Goal: Find specific page/section: Find specific page/section

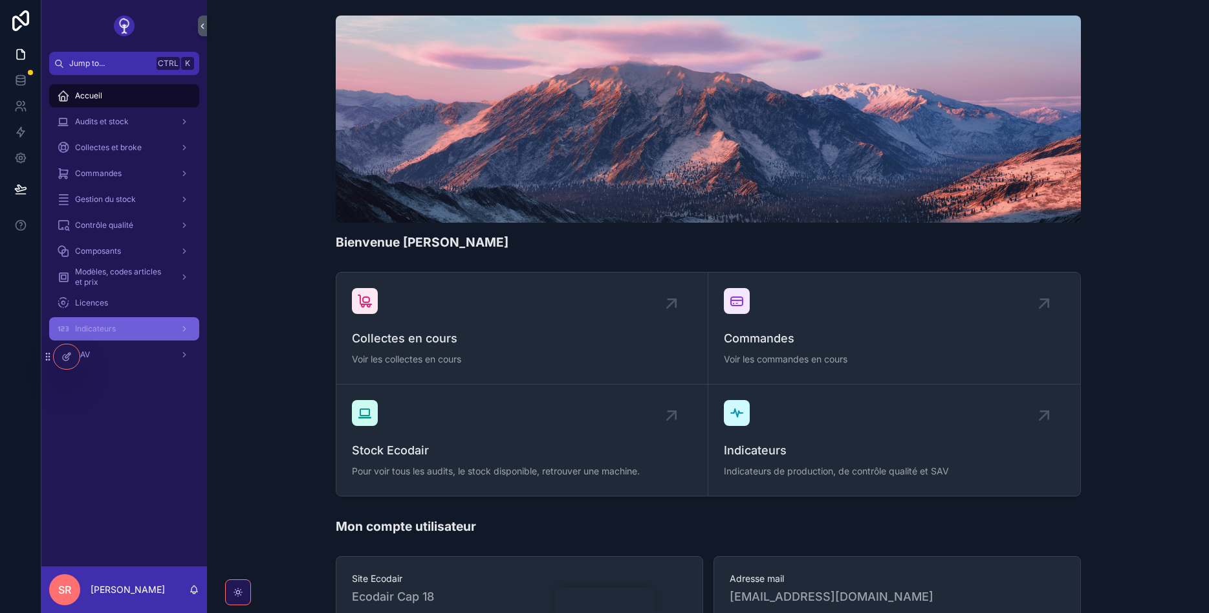
click at [93, 326] on span "Indicateurs" at bounding box center [95, 329] width 41 height 10
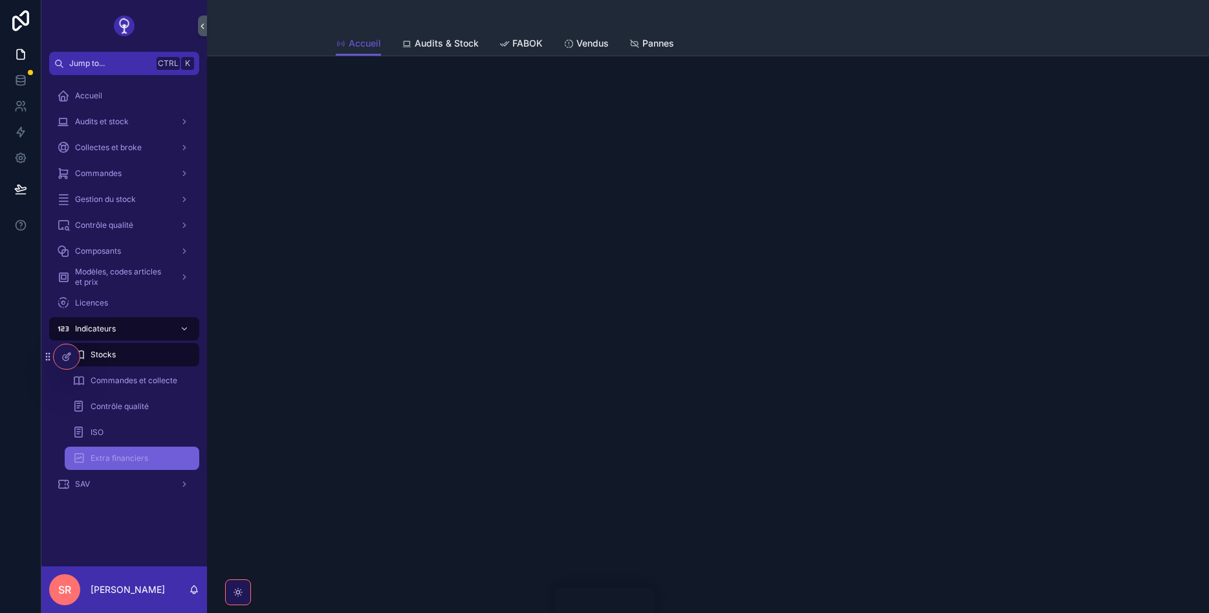
click at [121, 464] on div "Extra financiers" at bounding box center [131, 458] width 119 height 21
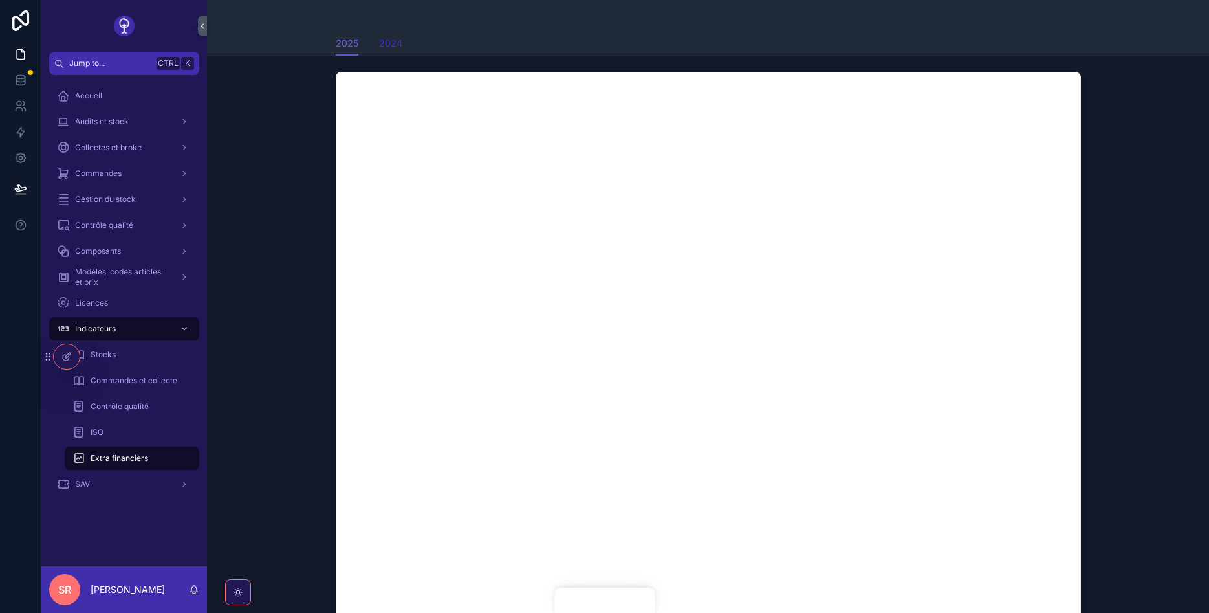
click at [386, 45] on span "2024" at bounding box center [390, 43] width 23 height 13
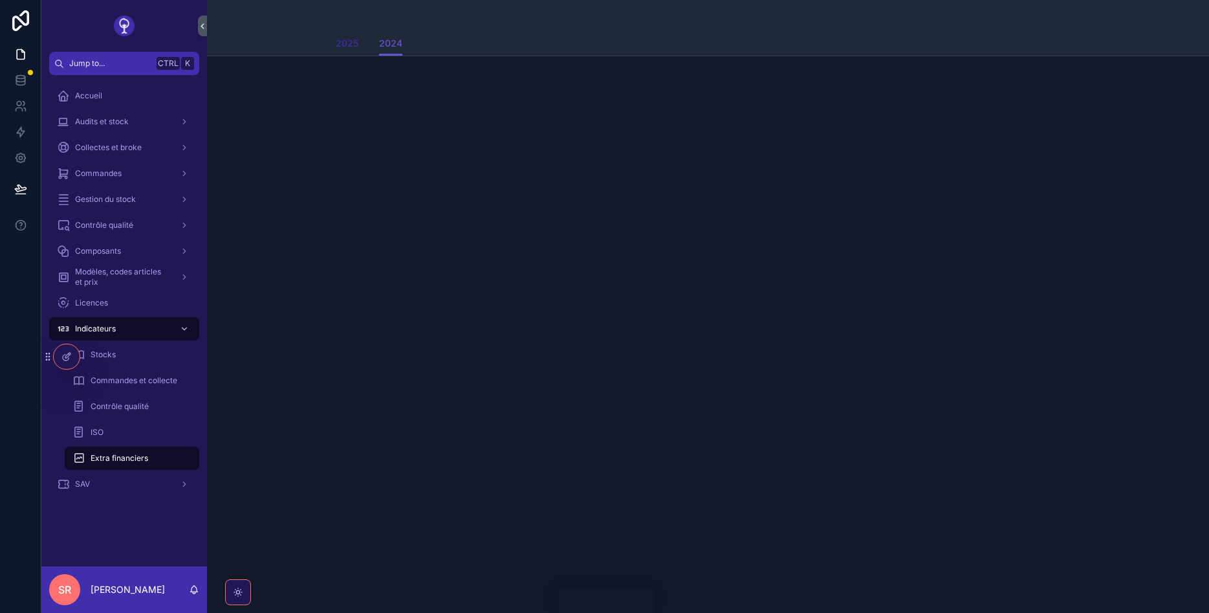
click at [342, 43] on span "2025" at bounding box center [347, 43] width 23 height 13
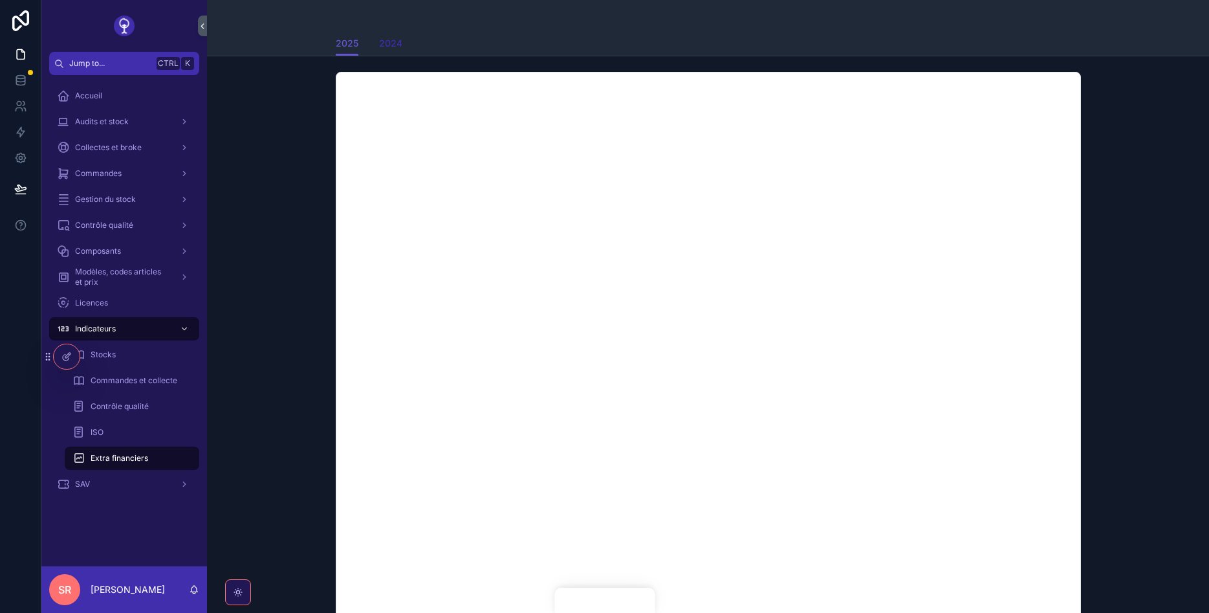
click at [382, 40] on span "2024" at bounding box center [390, 43] width 23 height 13
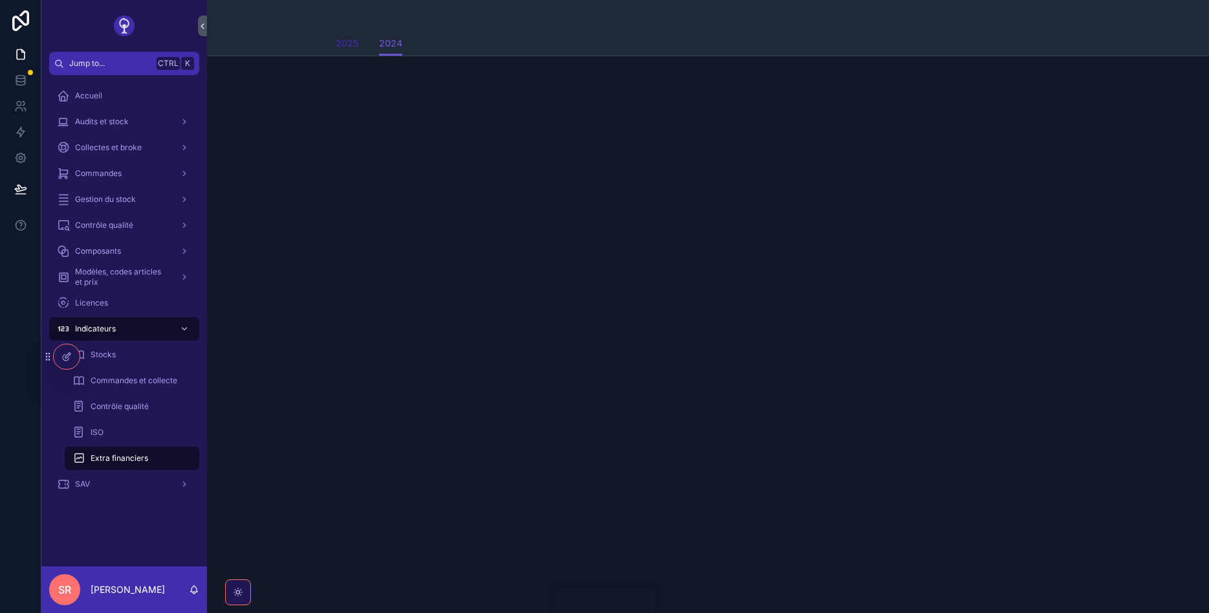
click at [345, 51] on link "2025" at bounding box center [347, 45] width 23 height 26
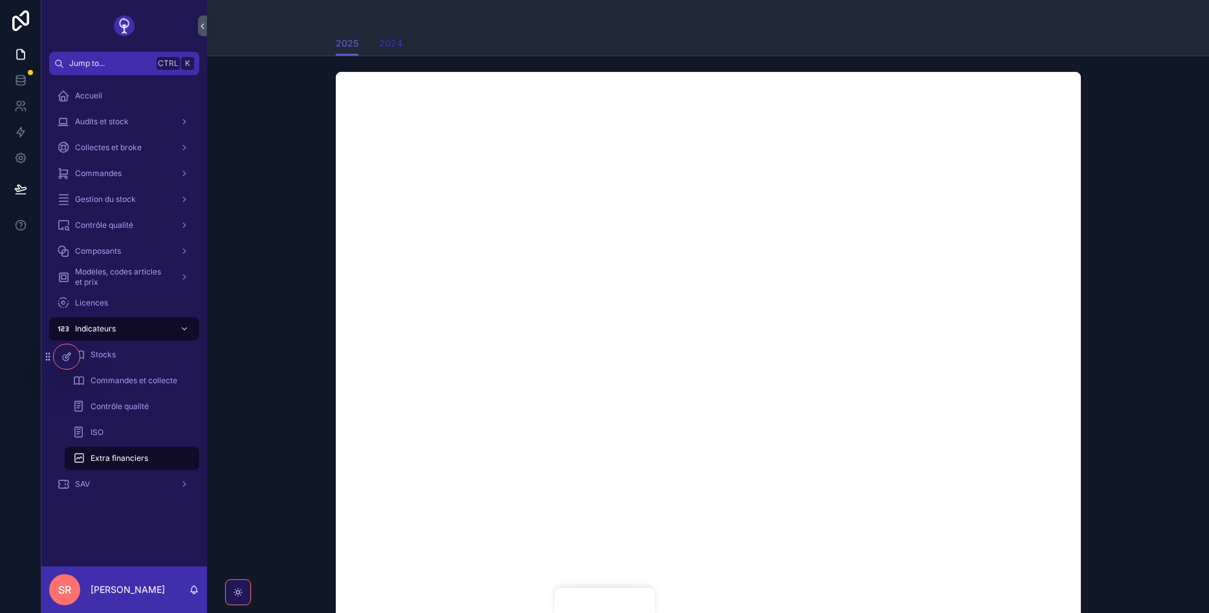
click at [397, 39] on span "2024" at bounding box center [390, 43] width 23 height 13
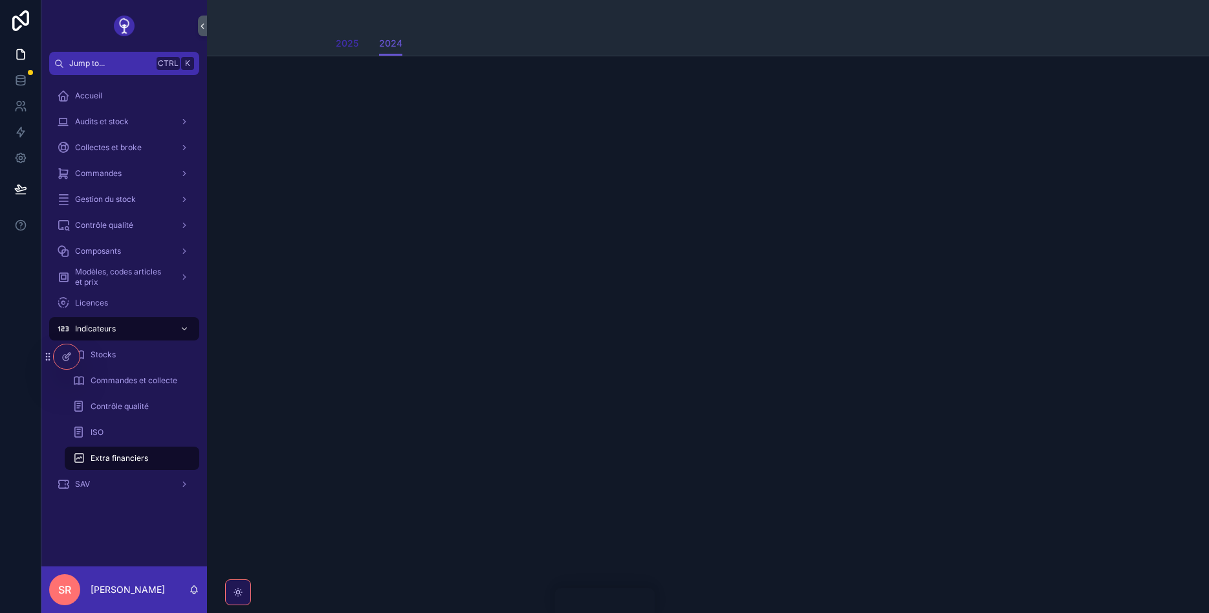
click at [348, 49] on span "2025" at bounding box center [347, 43] width 23 height 13
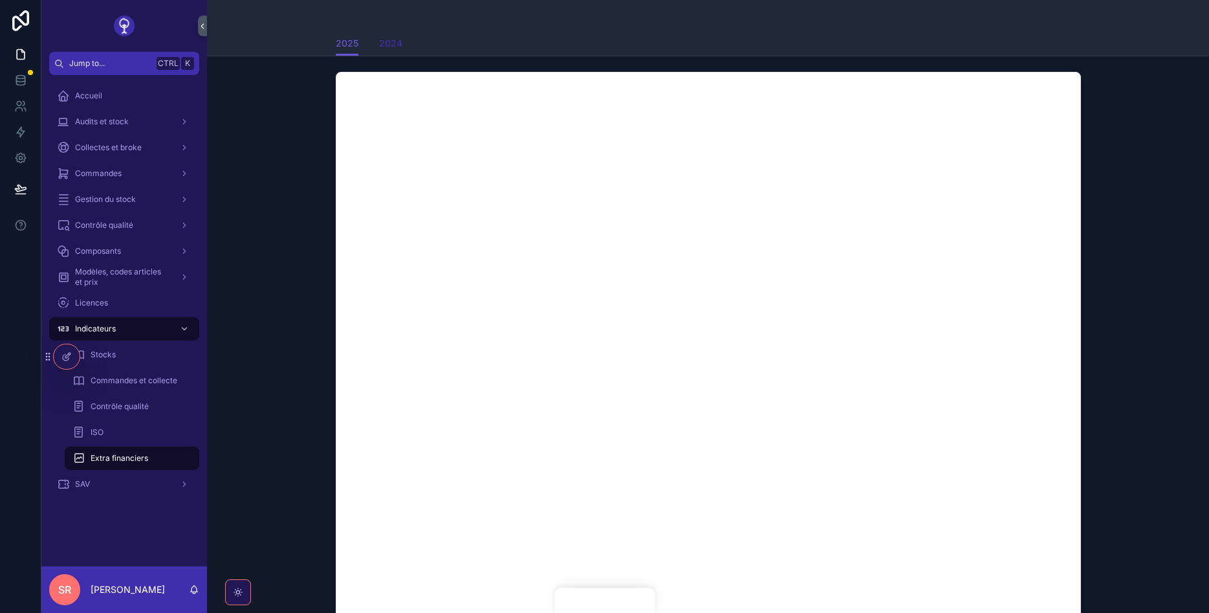
click at [387, 39] on span "2024" at bounding box center [390, 43] width 23 height 13
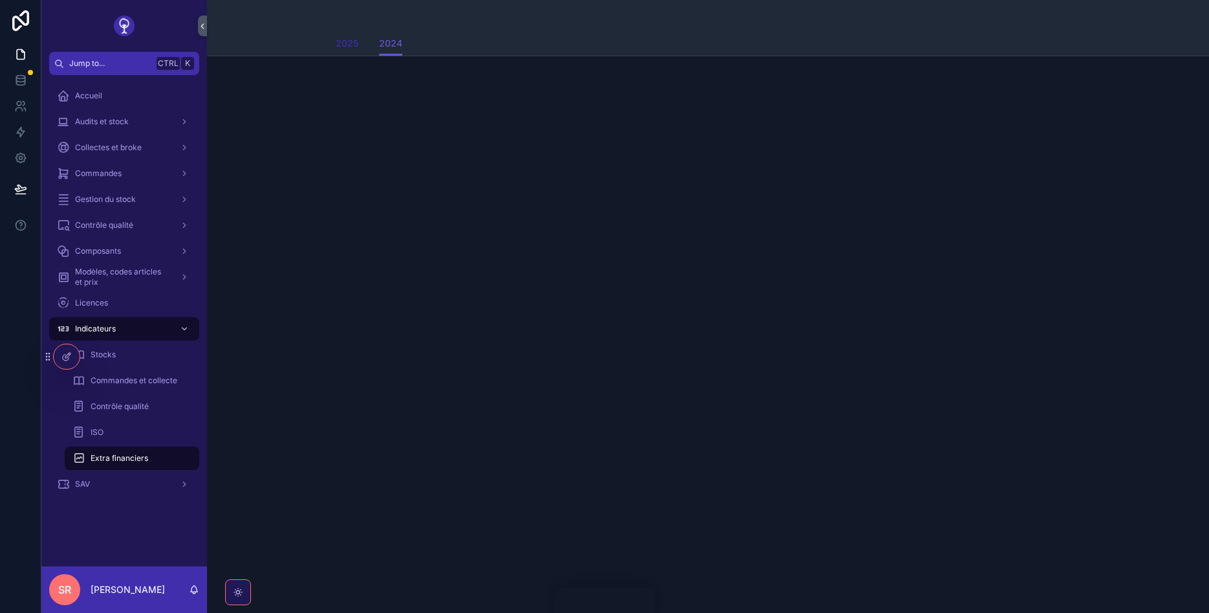
click at [352, 39] on span "2025" at bounding box center [347, 43] width 23 height 13
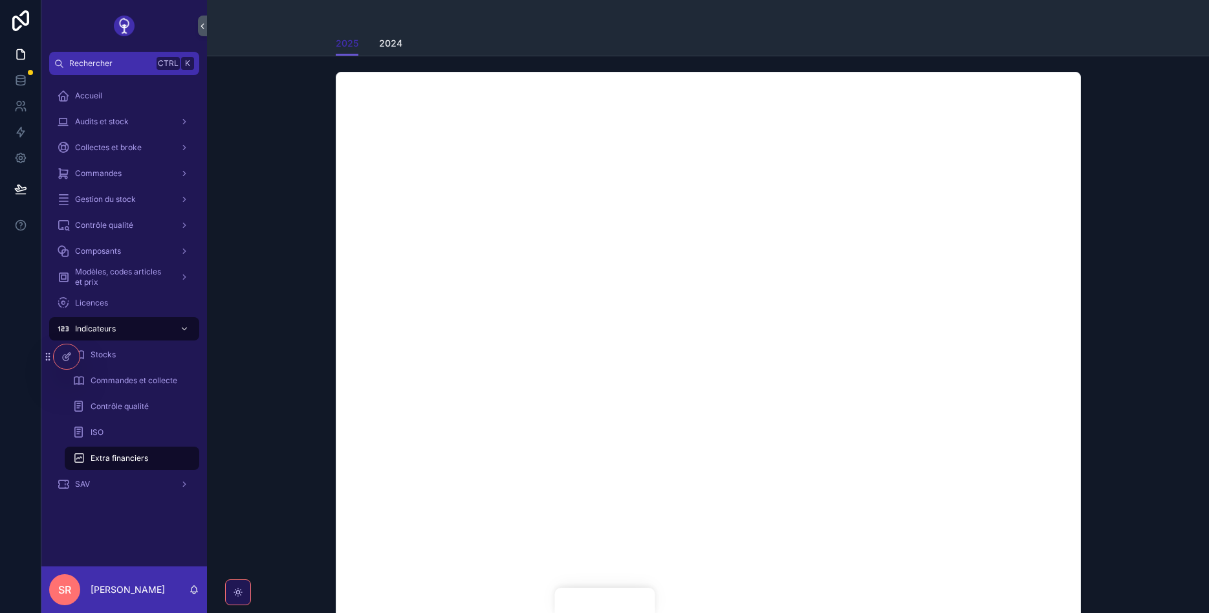
scroll to position [182, 0]
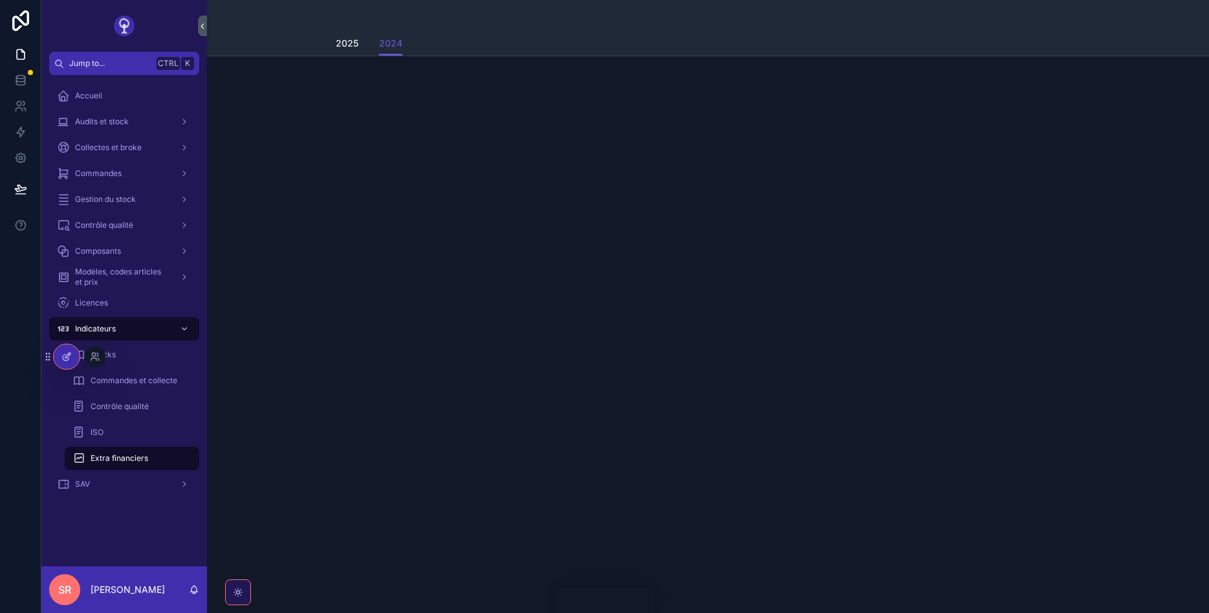
click at [56, 355] on div at bounding box center [67, 356] width 26 height 25
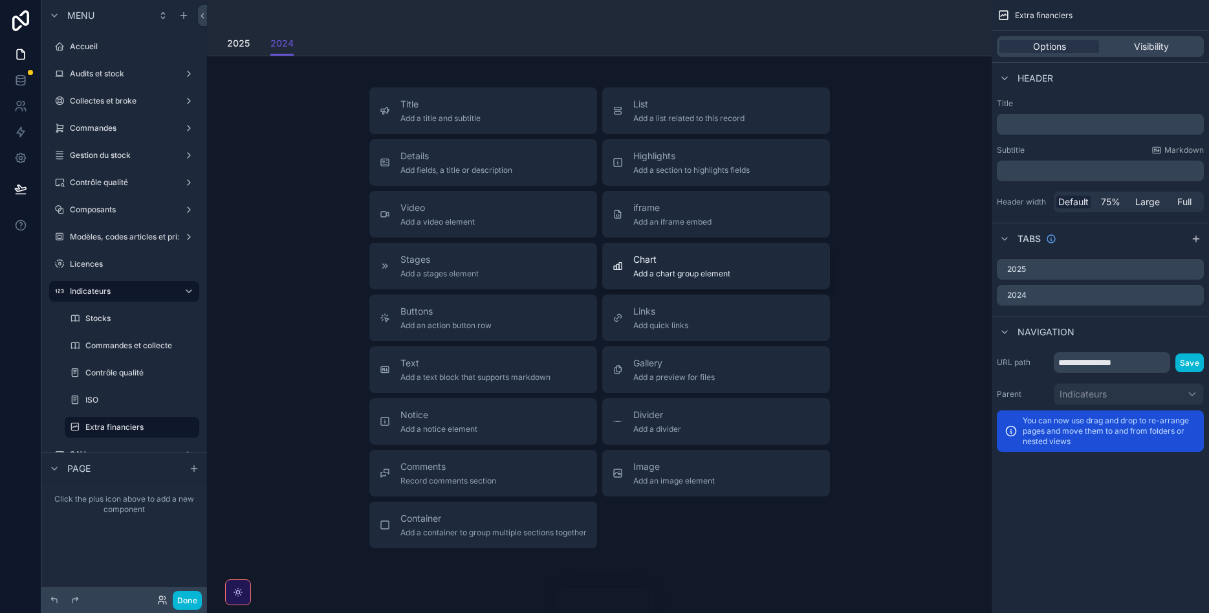
click at [625, 259] on div "Chart Add a chart group element" at bounding box center [716, 266] width 207 height 26
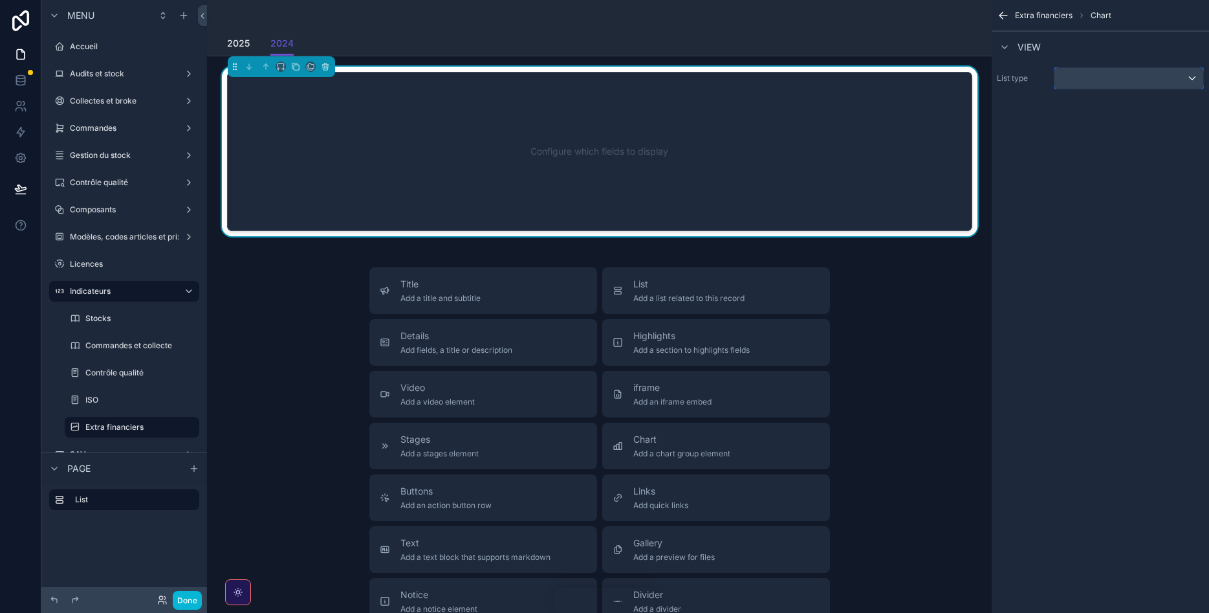
click at [1103, 76] on div "scrollable content" at bounding box center [1129, 78] width 149 height 21
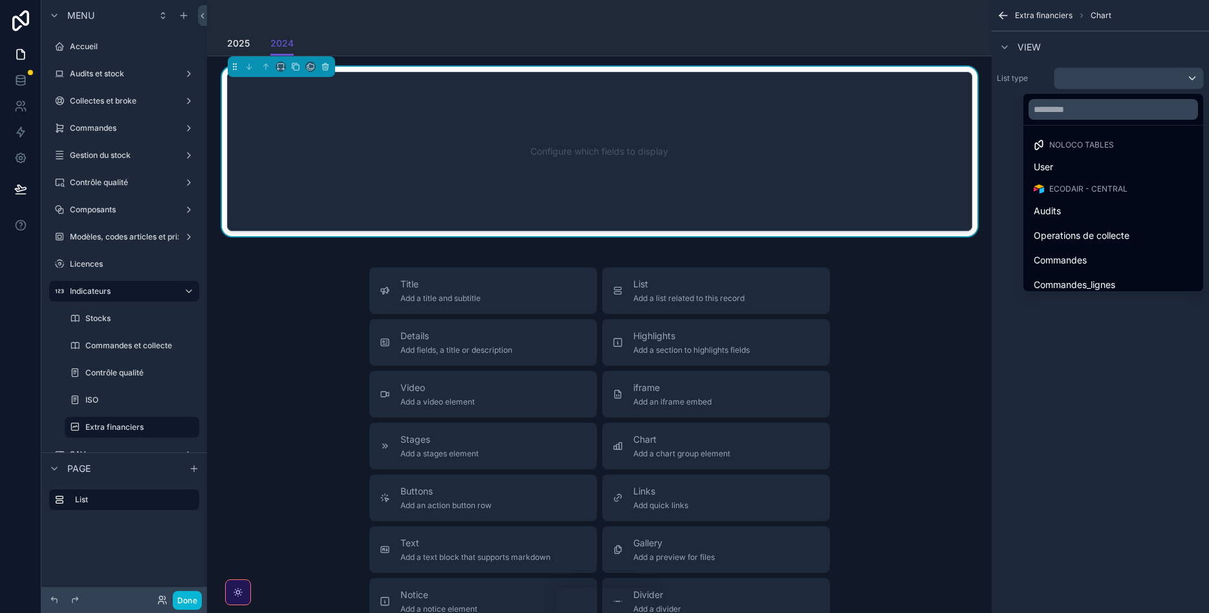
click at [1096, 359] on div "scrollable content" at bounding box center [604, 306] width 1209 height 613
